Goal: Task Accomplishment & Management: Manage account settings

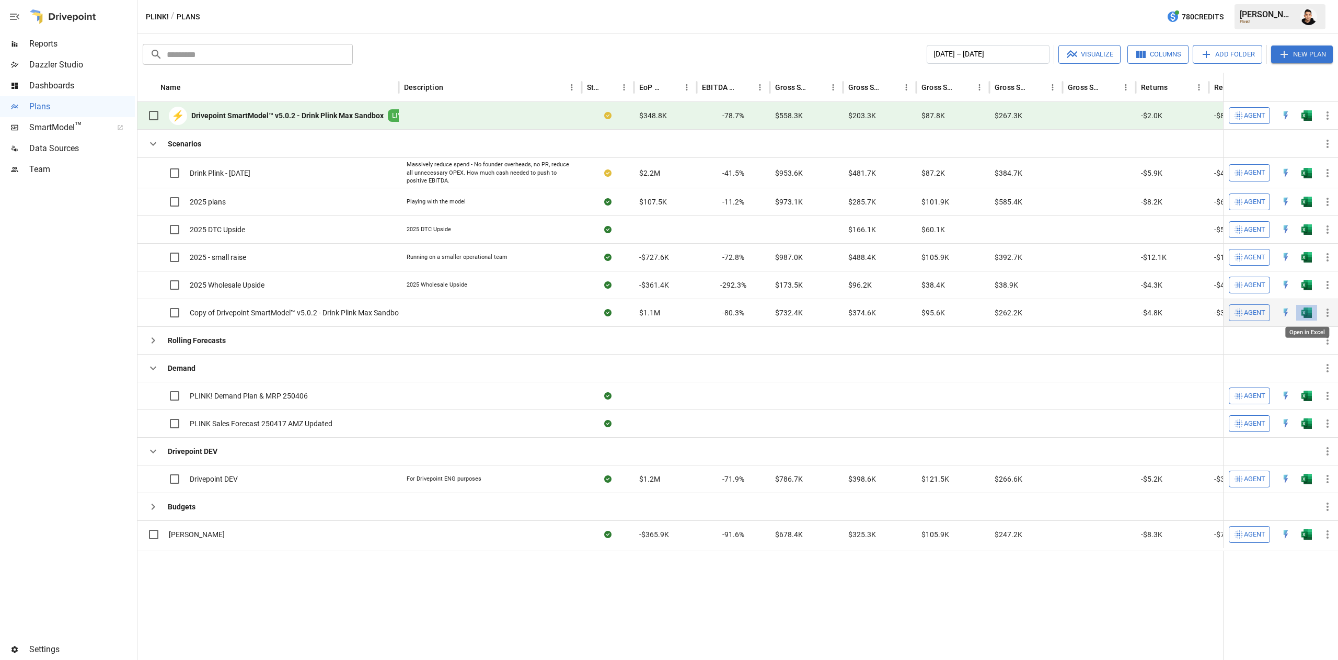
click at [1309, 319] on div "Open in Excel" at bounding box center [1307, 328] width 46 height 19
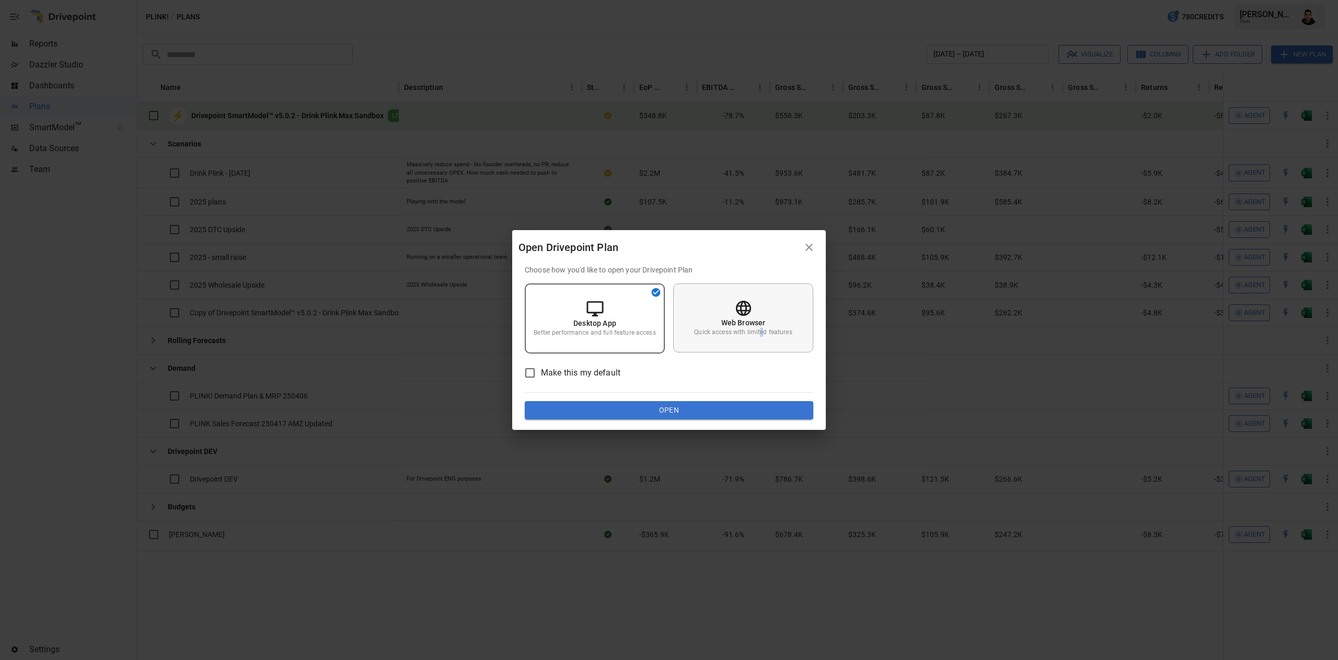
click at [761, 340] on div "Web Browser Quick access with limited features" at bounding box center [743, 317] width 140 height 69
click at [772, 418] on button "Open" at bounding box center [669, 410] width 289 height 19
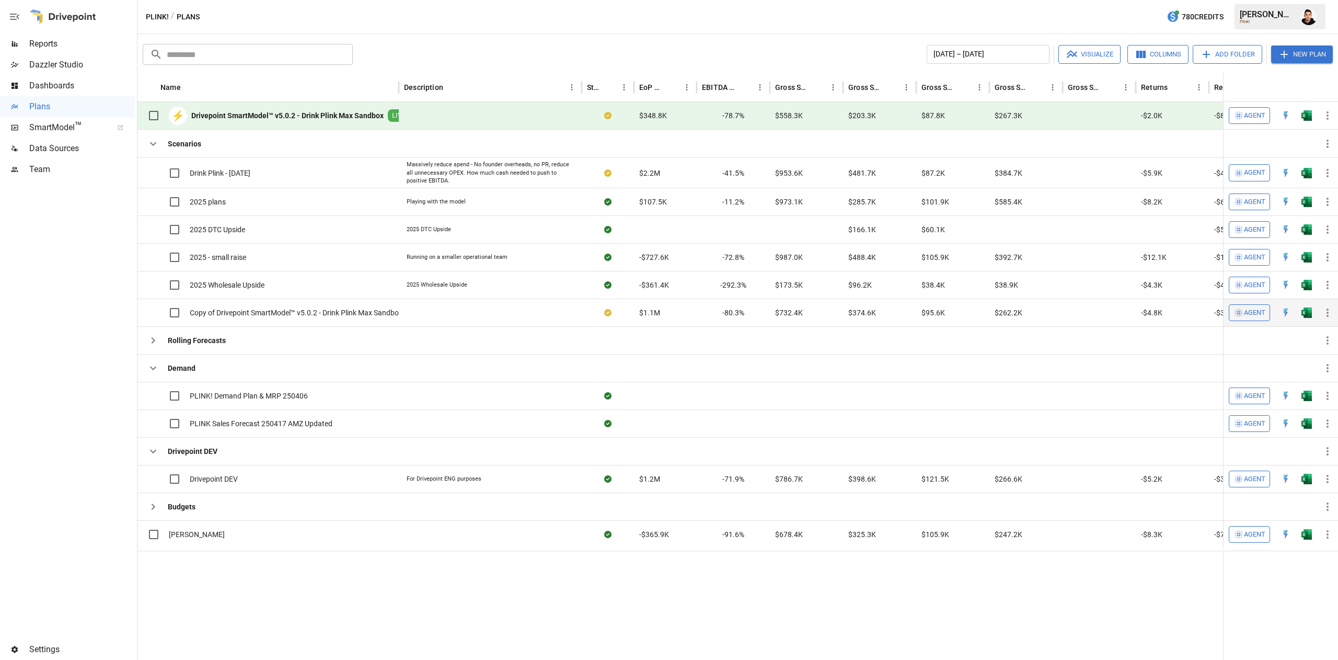
click at [1308, 317] on img "Open in Excel" at bounding box center [1307, 312] width 10 height 10
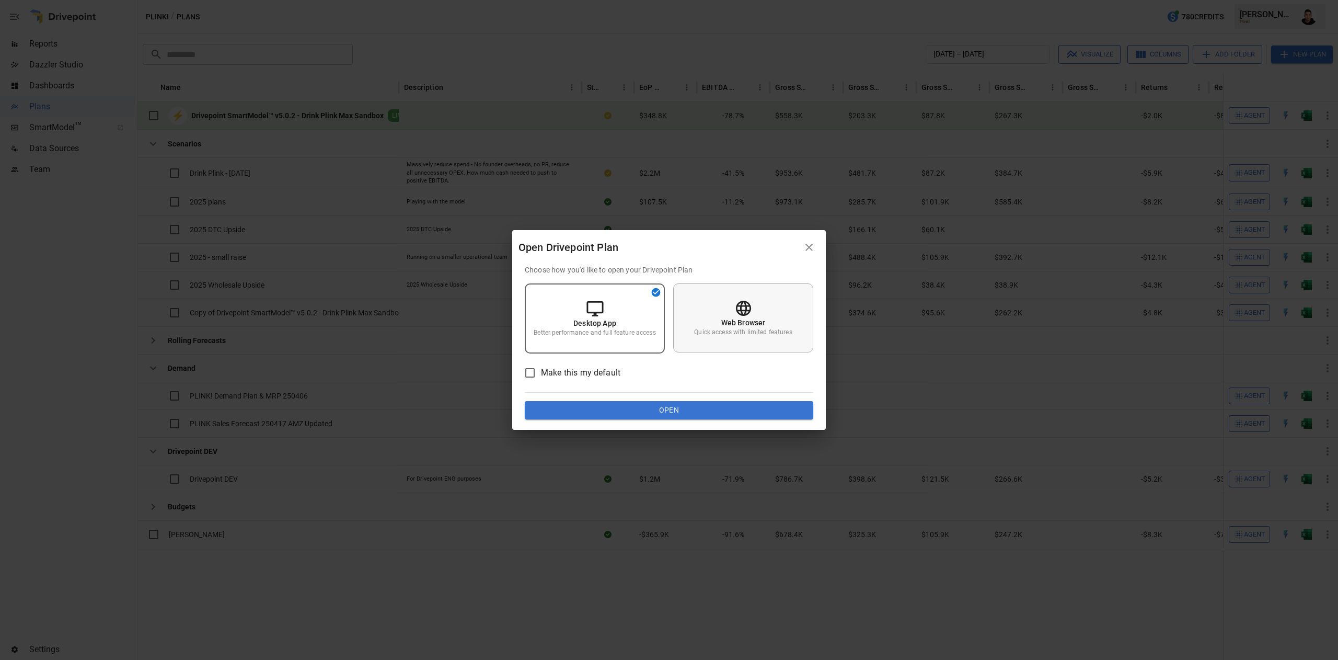
click at [754, 310] on div "Web Browser Quick access with limited features" at bounding box center [743, 317] width 140 height 69
click at [737, 413] on button "Open" at bounding box center [669, 410] width 289 height 19
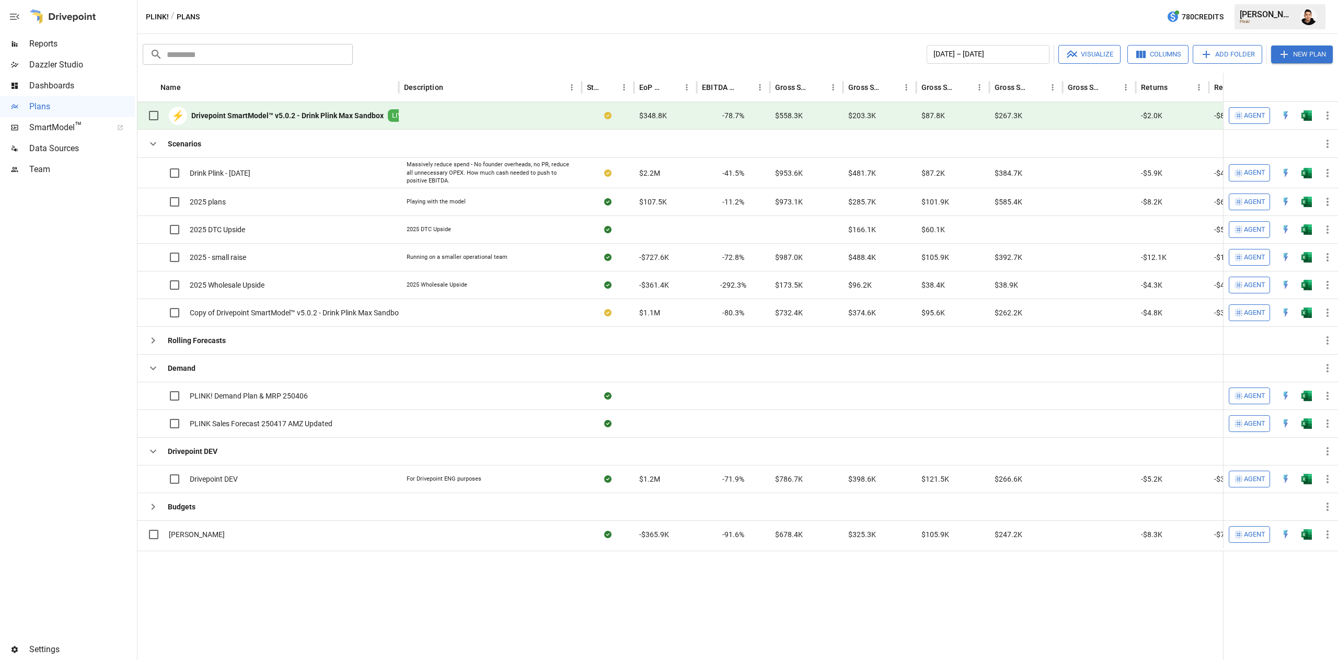
click at [1305, 54] on button "New Plan" at bounding box center [1302, 54] width 62 height 18
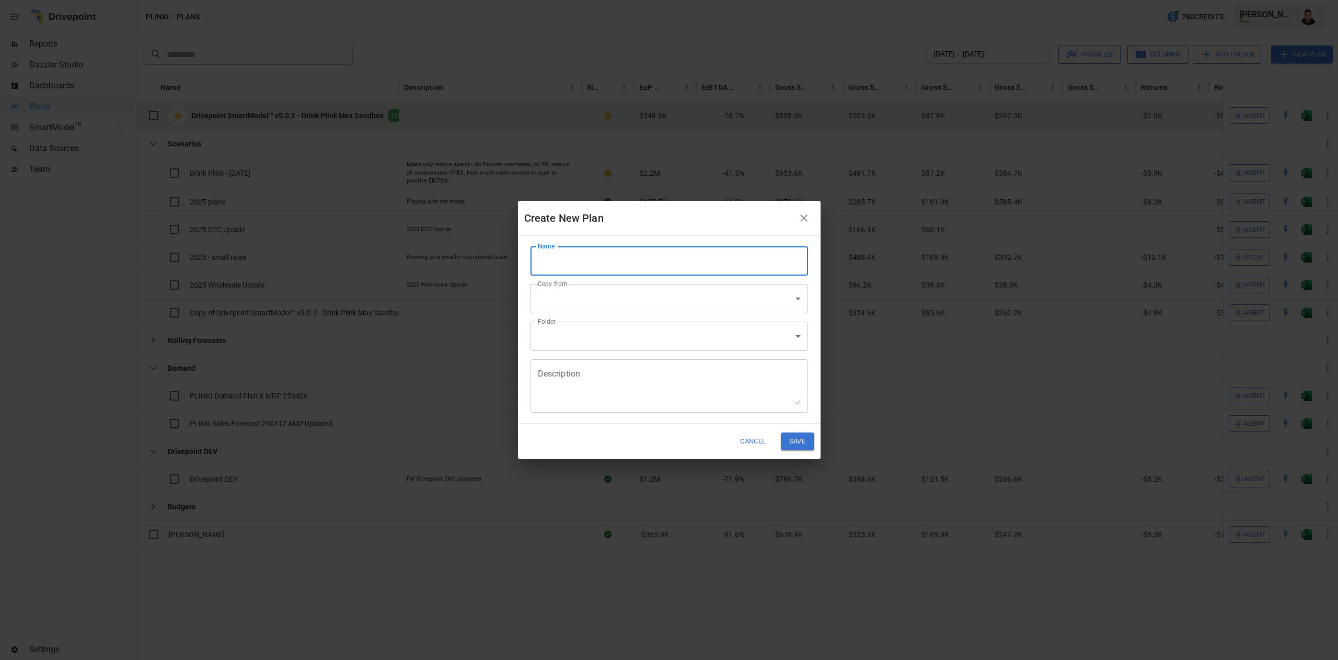
click at [678, 262] on input "Name" at bounding box center [670, 260] width 278 height 29
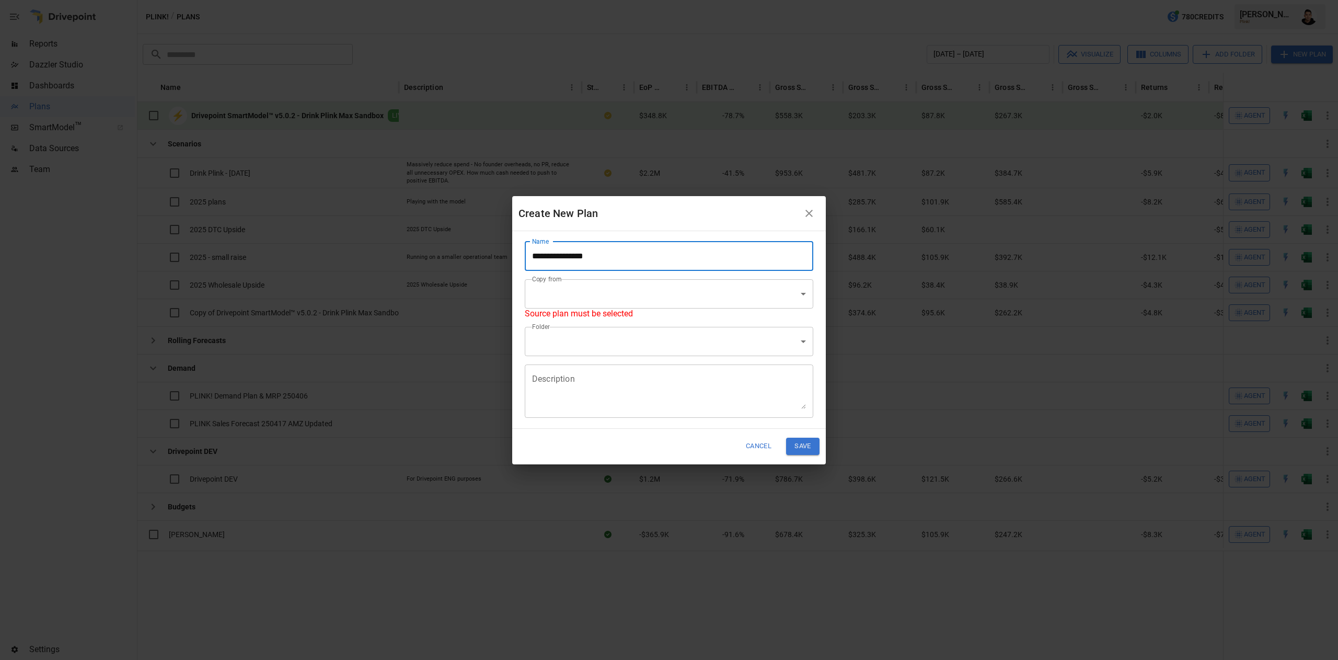
type input "**********"
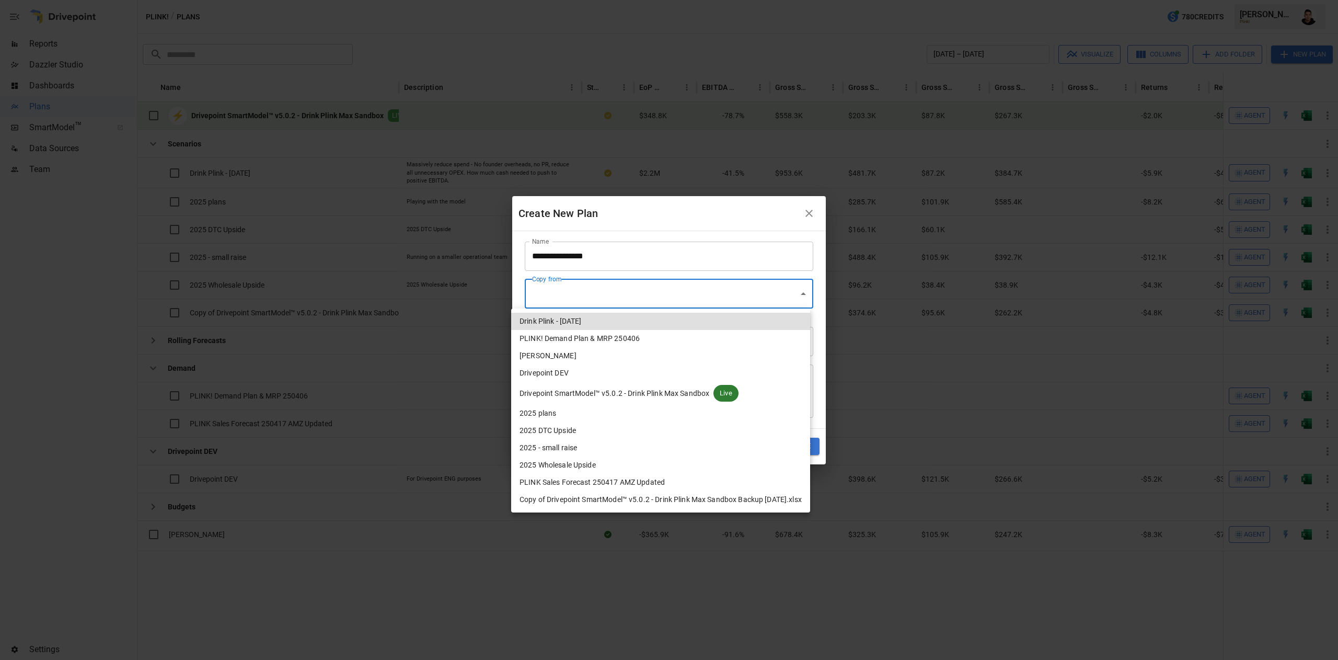
click at [667, 0] on body "Reports Dazzler Studio Dashboards Plans SmartModel ™ Data Sources Team Settings…" at bounding box center [669, 0] width 1338 height 0
click at [645, 500] on span "Copy of Drivepoint SmartModel™ v5.0.2 - Drink Plink Max Sandbox Backup [DATE].x…" at bounding box center [661, 499] width 282 height 11
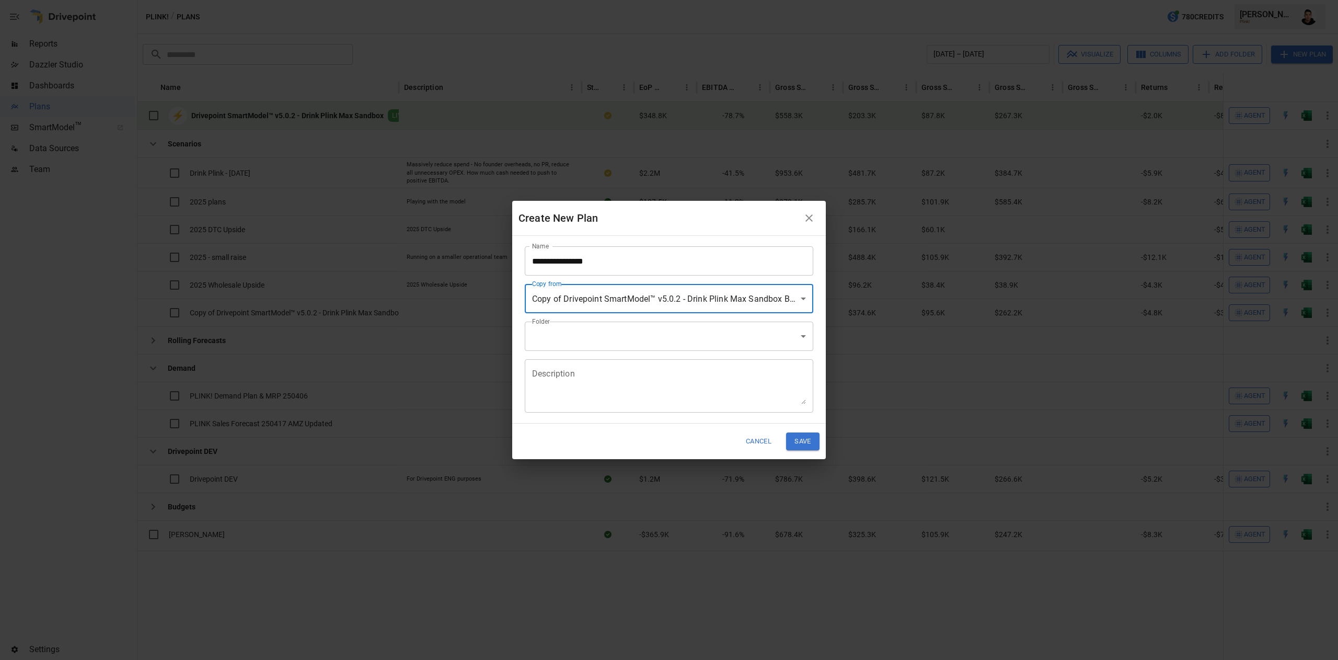
type input "**********"
click at [620, 0] on body "Reports Dazzler Studio Dashboards Plans SmartModel ™ Data Sources Team Settings…" at bounding box center [669, 0] width 1338 height 0
click at [635, 233] on div at bounding box center [669, 330] width 1338 height 660
click at [605, 374] on textarea "Description" at bounding box center [669, 386] width 274 height 36
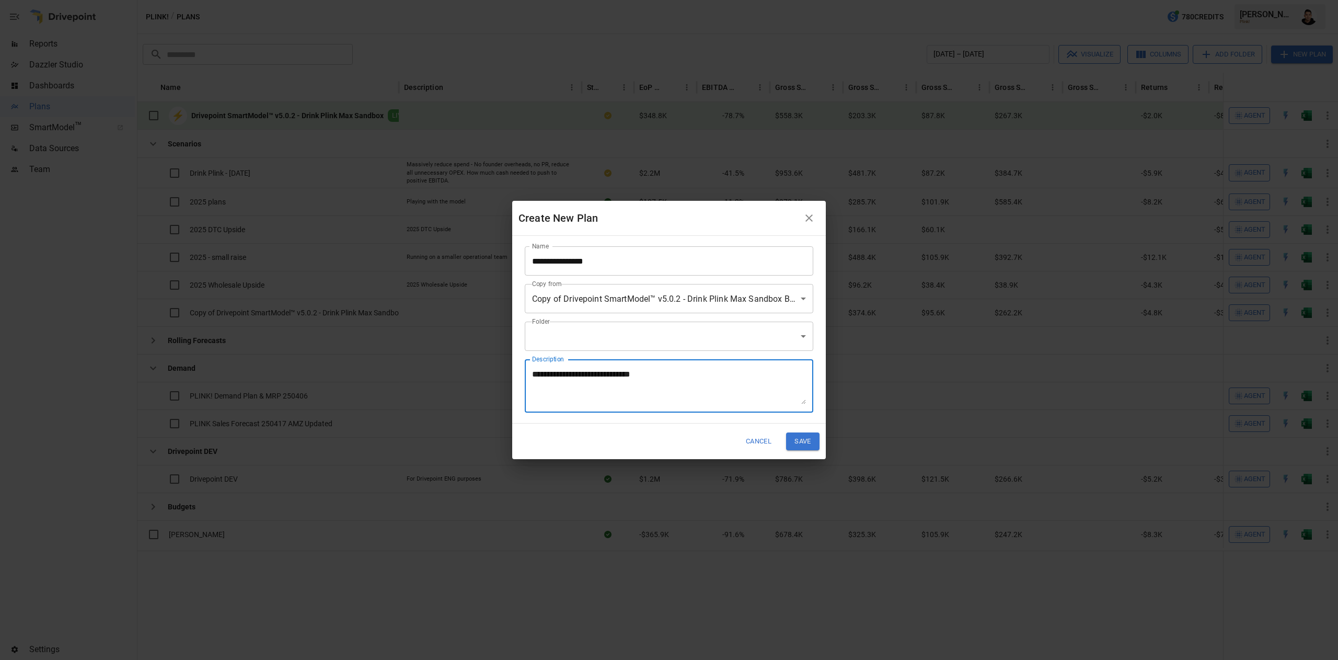
type textarea "**********"
click at [801, 439] on button "Save" at bounding box center [802, 440] width 33 height 17
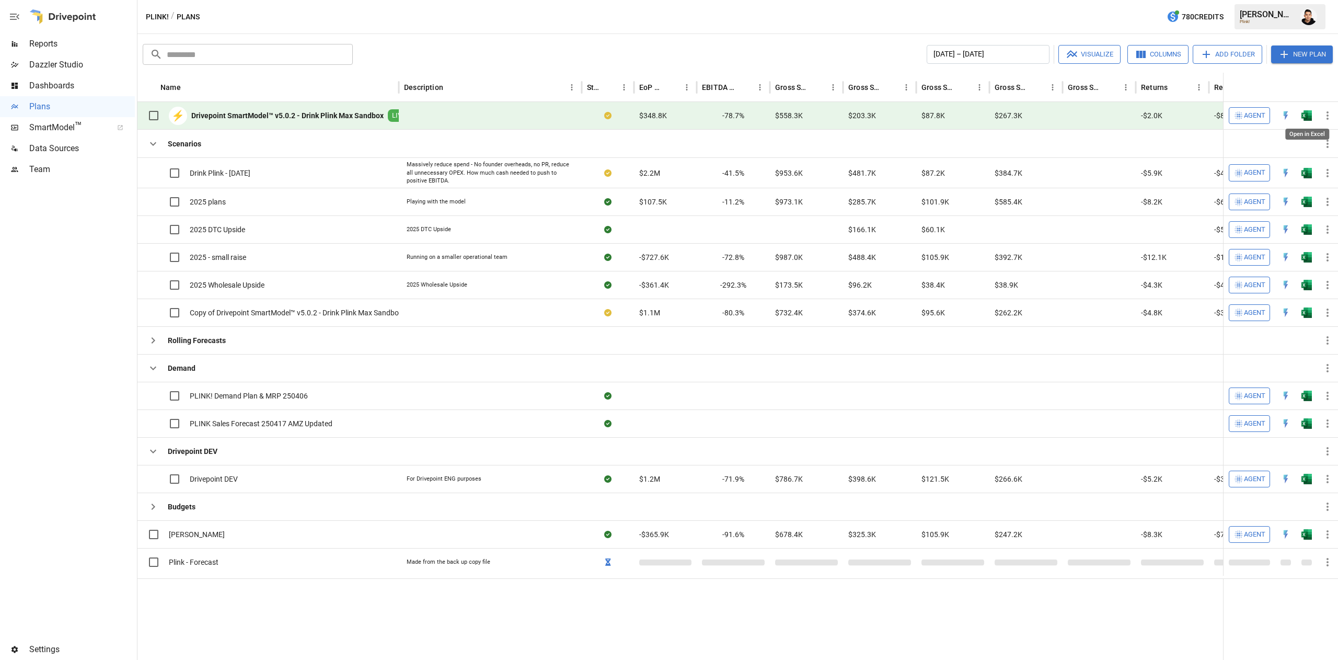
click at [1305, 111] on img "Open in Excel" at bounding box center [1307, 115] width 10 height 10
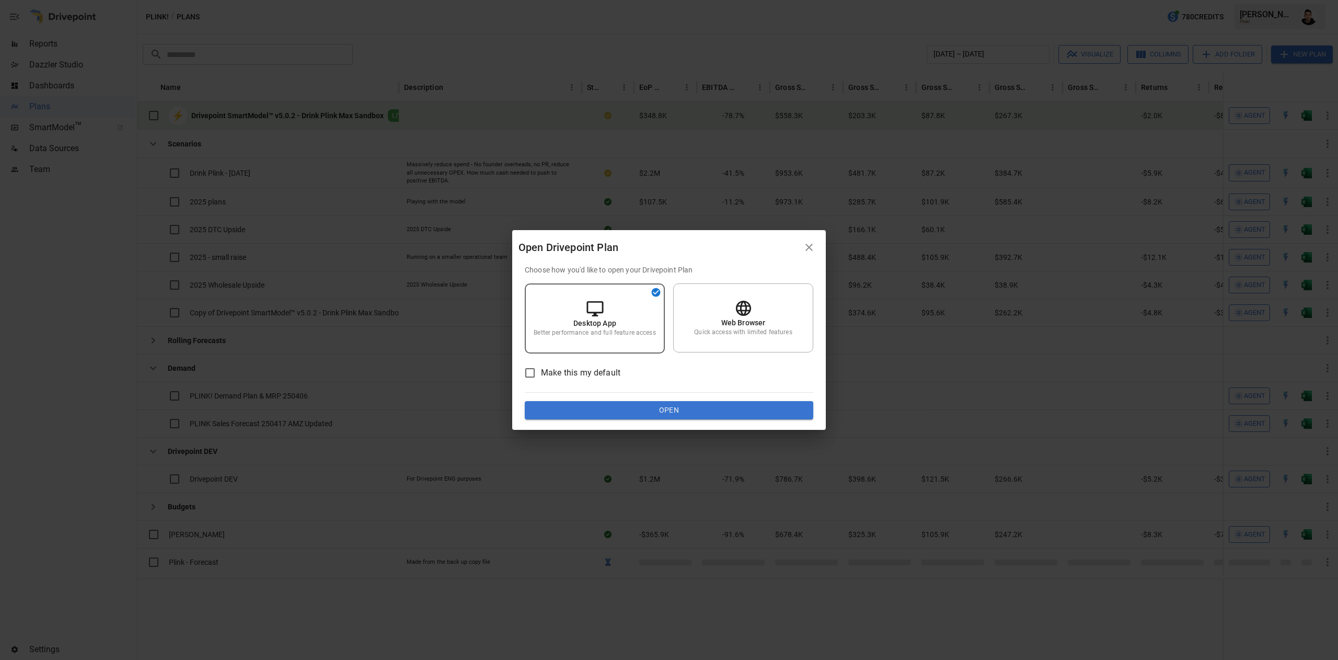
click at [686, 416] on button "Open" at bounding box center [669, 410] width 289 height 19
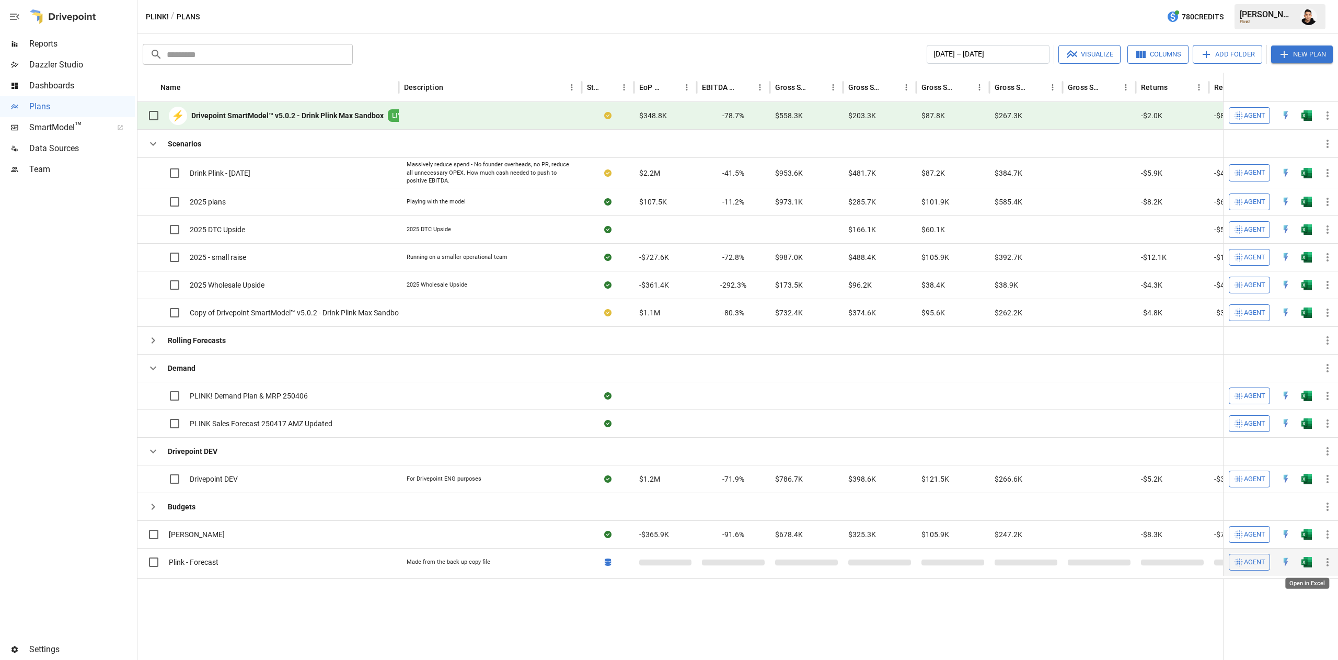
click at [1311, 560] on img "Open in Excel" at bounding box center [1307, 562] width 10 height 10
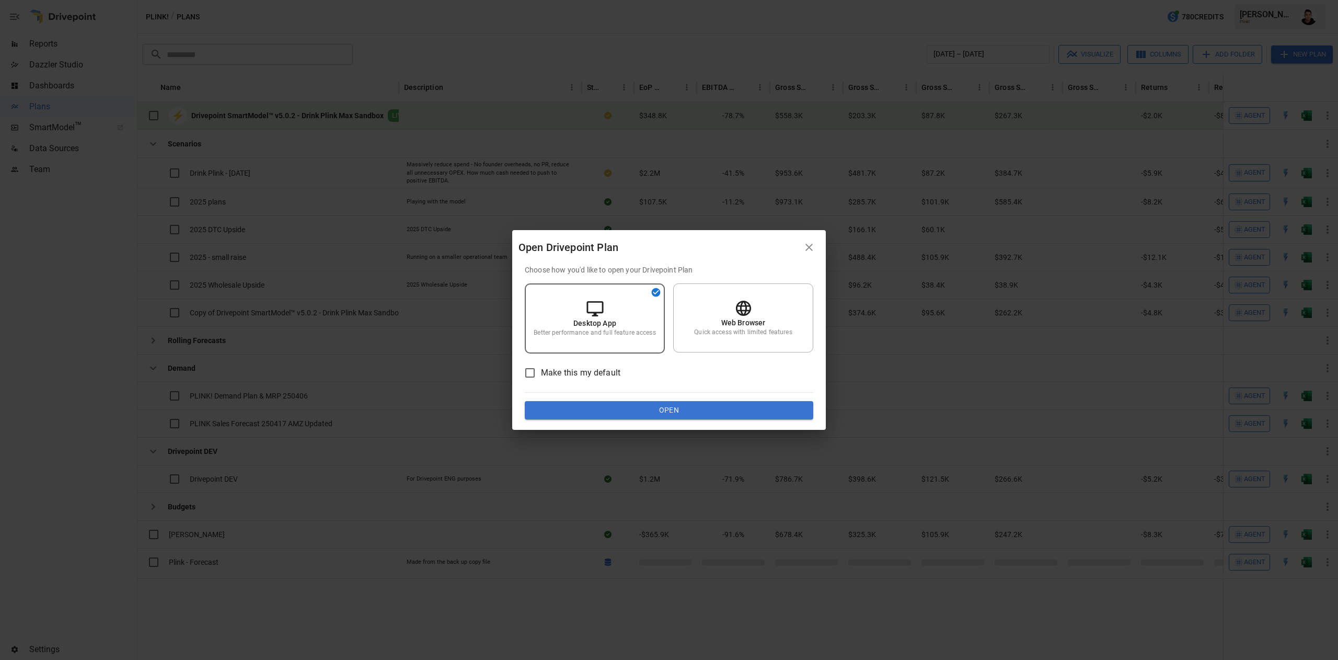
click at [669, 411] on button "Open" at bounding box center [669, 410] width 289 height 19
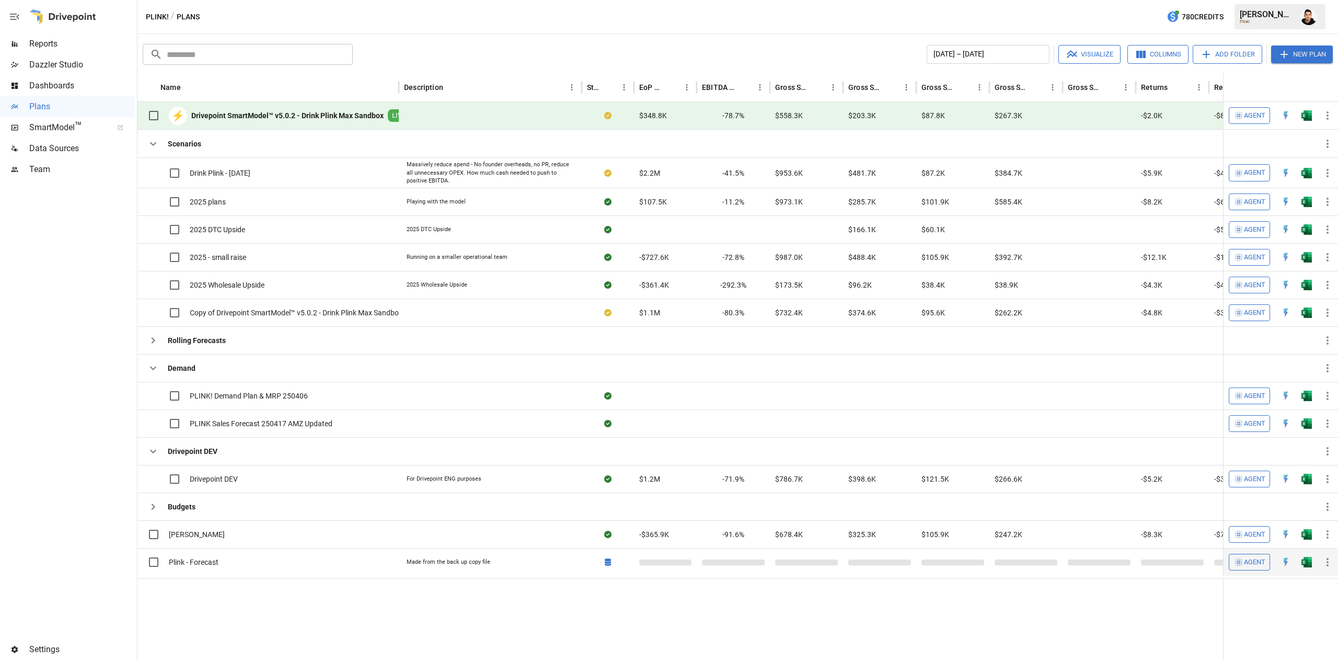
click at [1299, 559] on button "button" at bounding box center [1306, 562] width 33 height 16
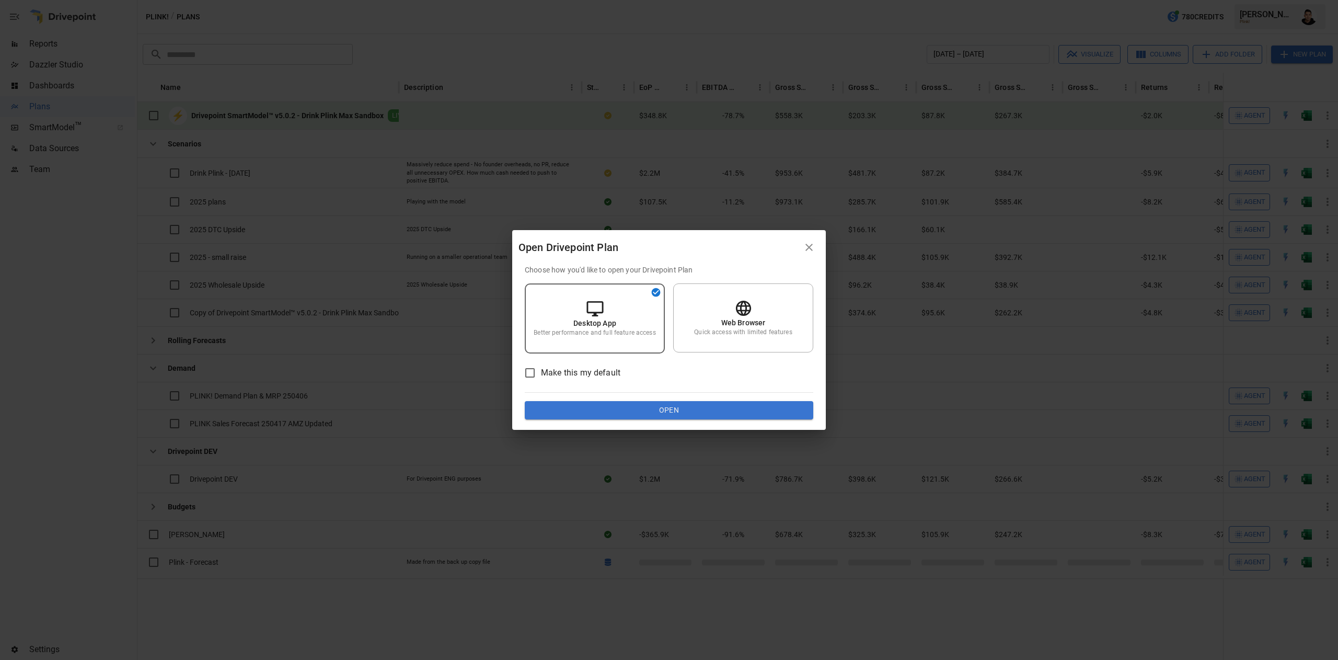
click at [659, 405] on button "Open" at bounding box center [669, 410] width 289 height 19
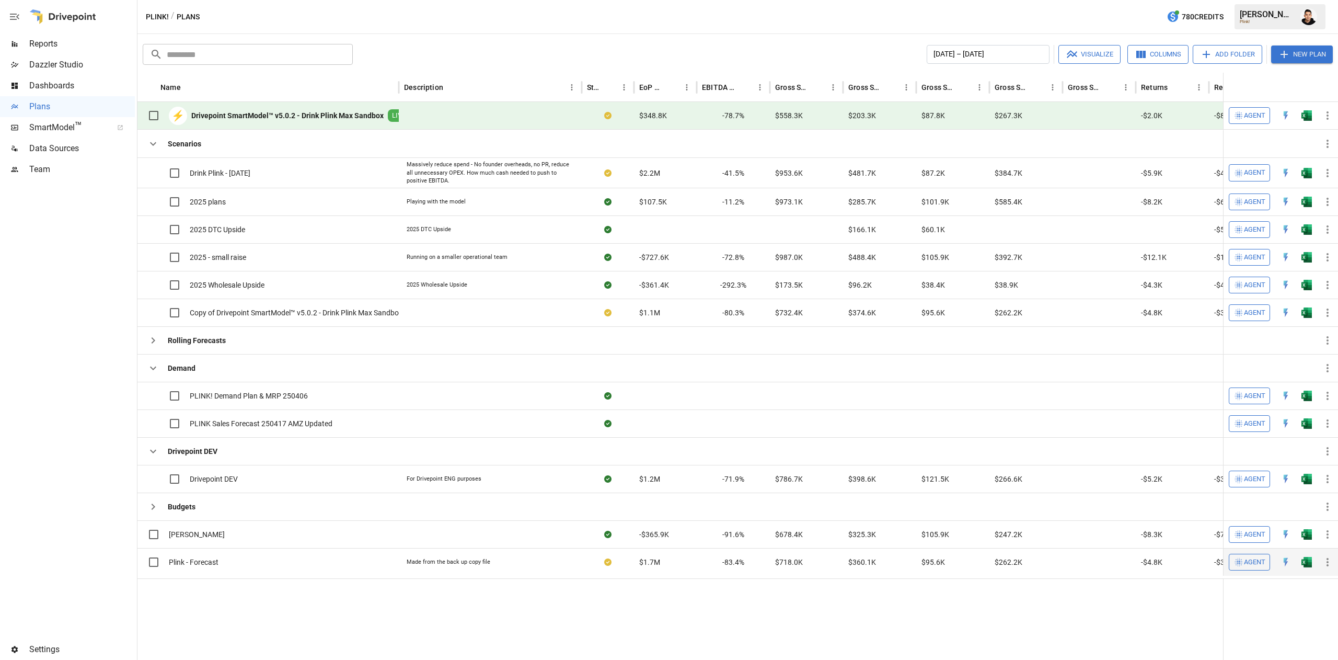
click at [1329, 563] on icon "button" at bounding box center [1327, 562] width 13 height 13
click at [1296, 485] on div "Set as Live Model" at bounding box center [1287, 488] width 56 height 13
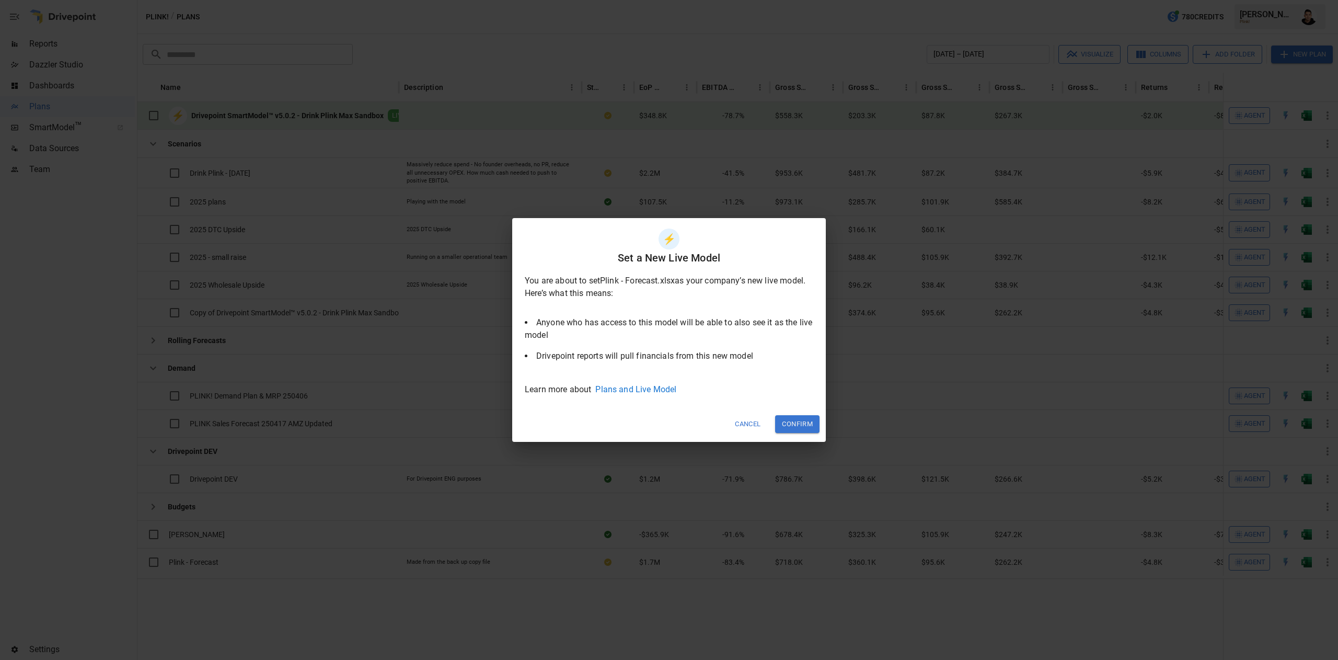
click at [799, 420] on button "Confirm" at bounding box center [797, 423] width 44 height 17
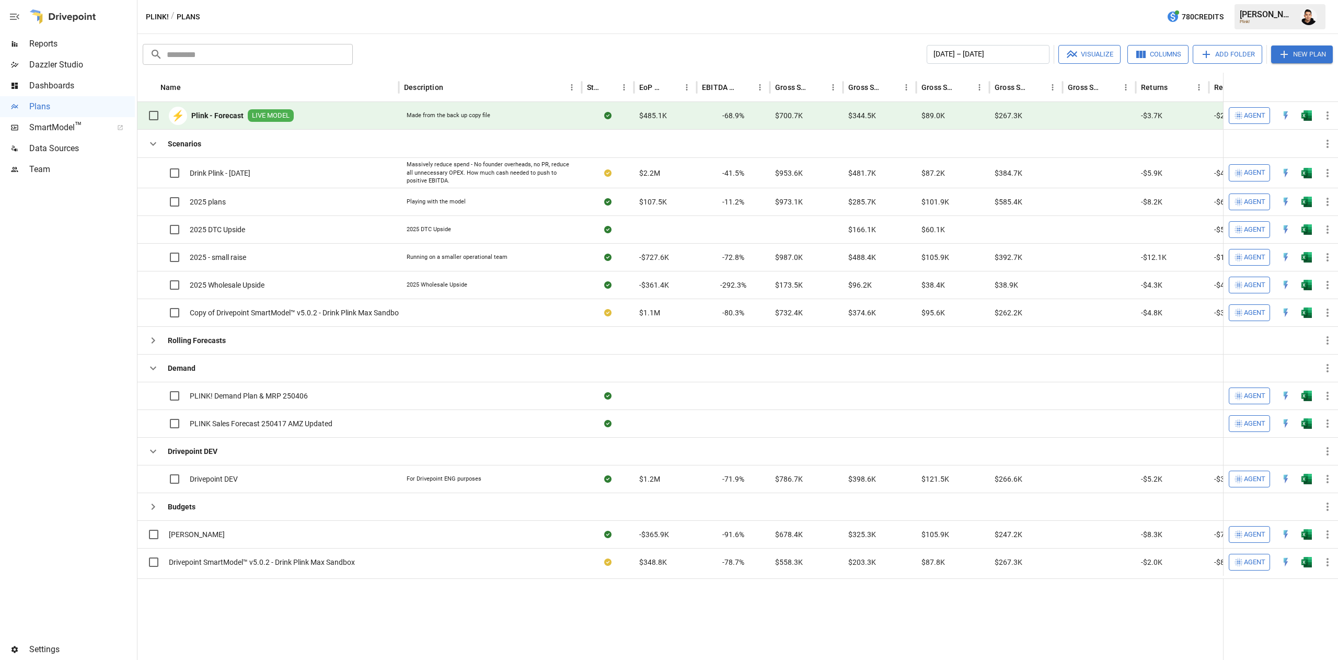
click at [1306, 15] on img "Francisco Sanchez" at bounding box center [1308, 16] width 17 height 17
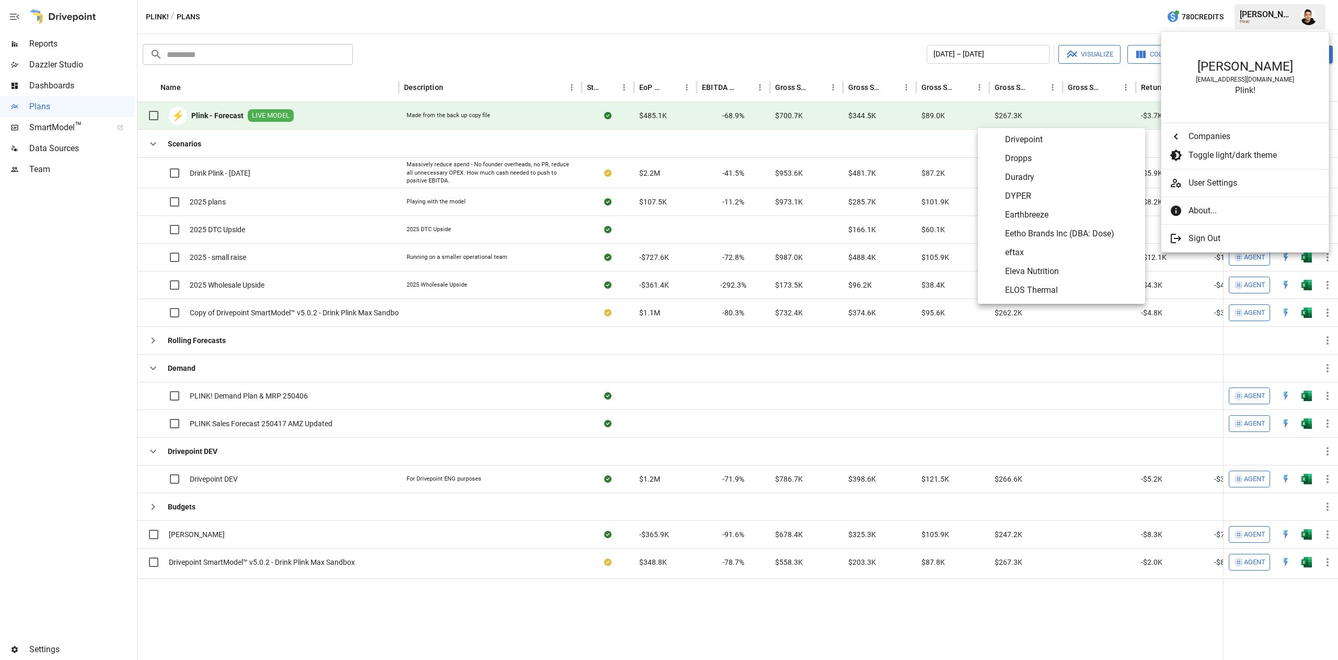
scroll to position [1488, 0]
click at [1046, 213] on span "Earthbreeze" at bounding box center [1071, 216] width 132 height 13
